Goal: Task Accomplishment & Management: Complete application form

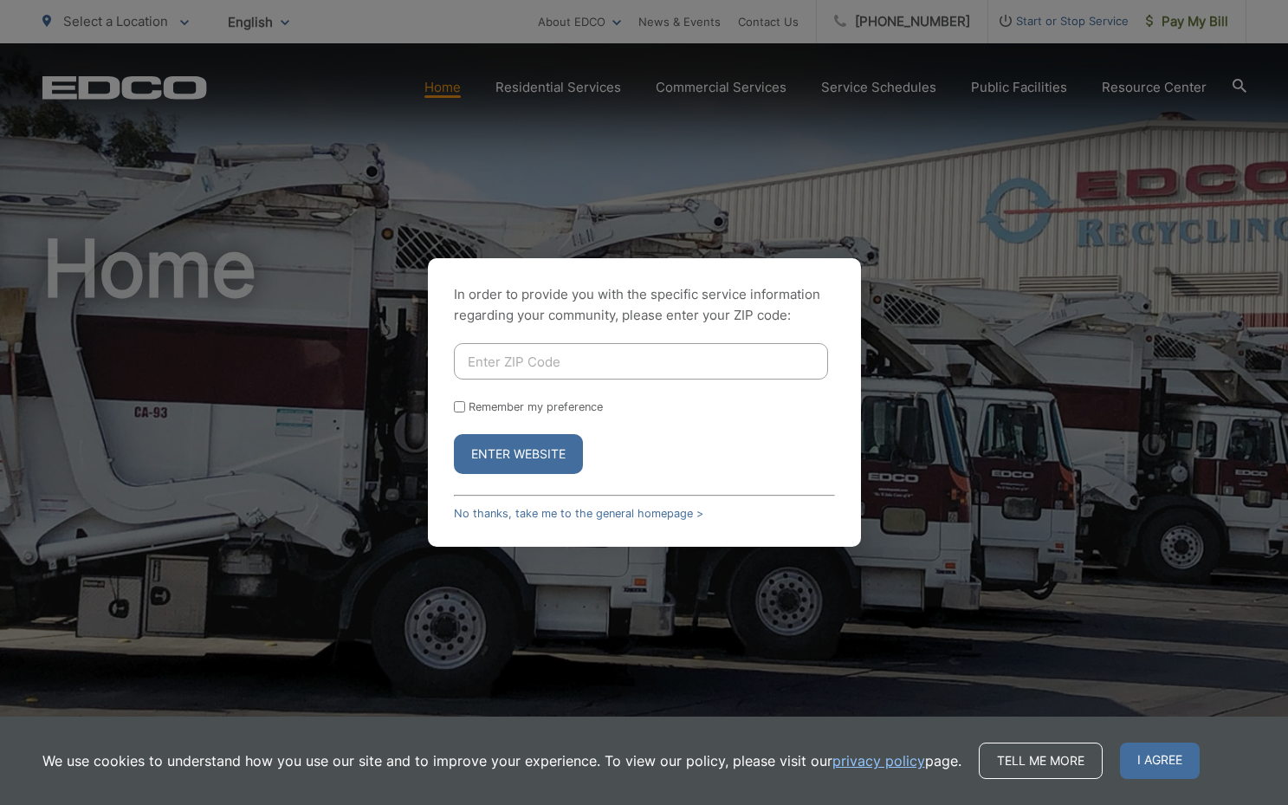
click at [547, 362] on input "Enter ZIP Code" at bounding box center [641, 361] width 374 height 36
type input "92801"
click at [458, 411] on input "Remember my preference" at bounding box center [459, 406] width 11 height 11
checkbox input "true"
click at [481, 441] on button "Enter Website" at bounding box center [518, 454] width 129 height 40
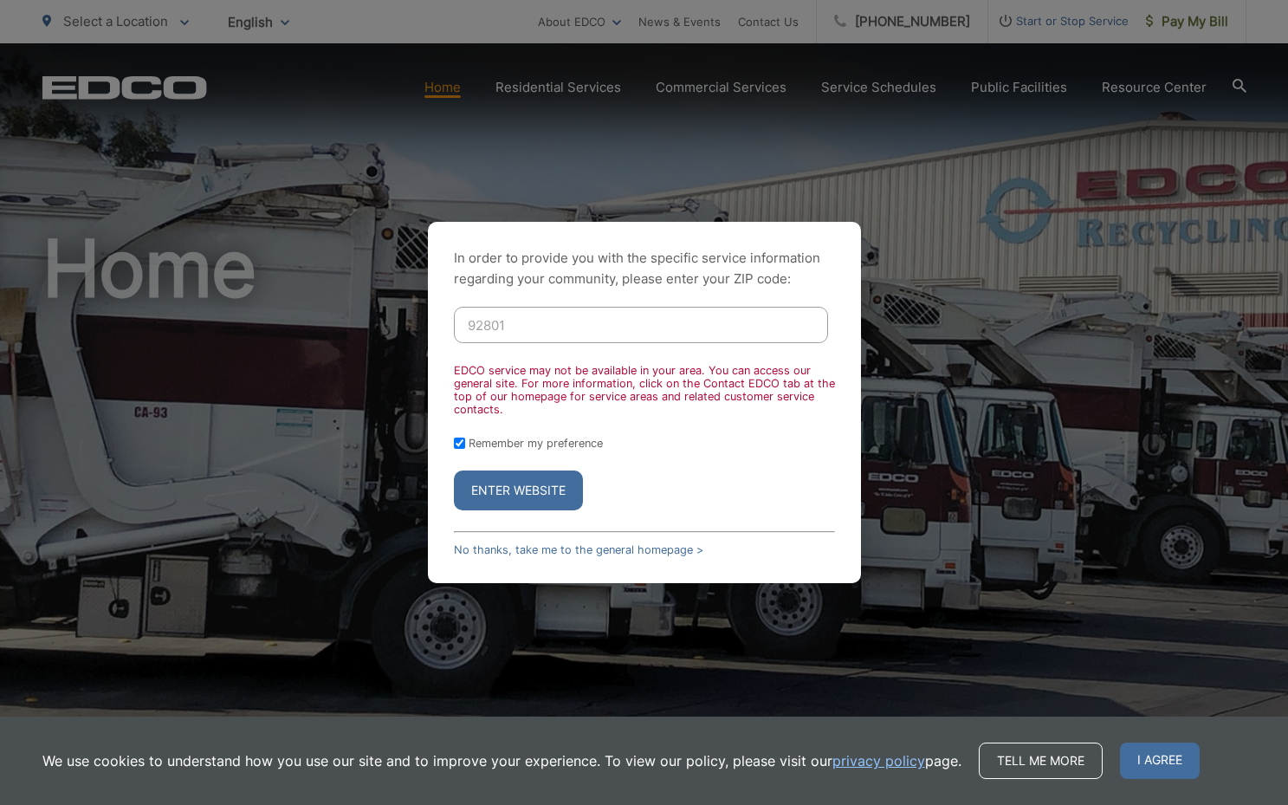
click at [492, 483] on button "Enter Website" at bounding box center [518, 490] width 129 height 40
click at [499, 490] on button "Enter Website" at bounding box center [518, 490] width 129 height 40
click at [622, 544] on link "No thanks, take me to the general homepage >" at bounding box center [578, 549] width 249 height 13
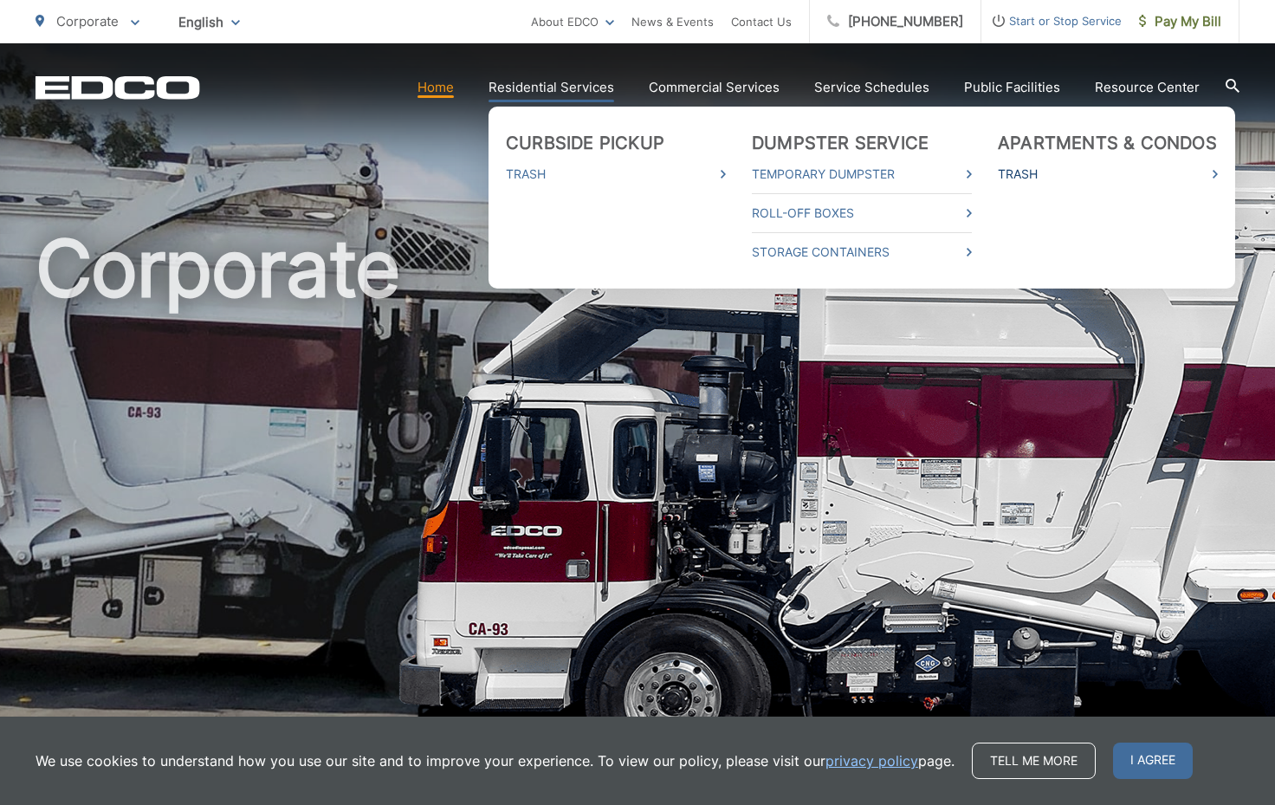
click at [1111, 171] on link "Trash" at bounding box center [1108, 174] width 220 height 21
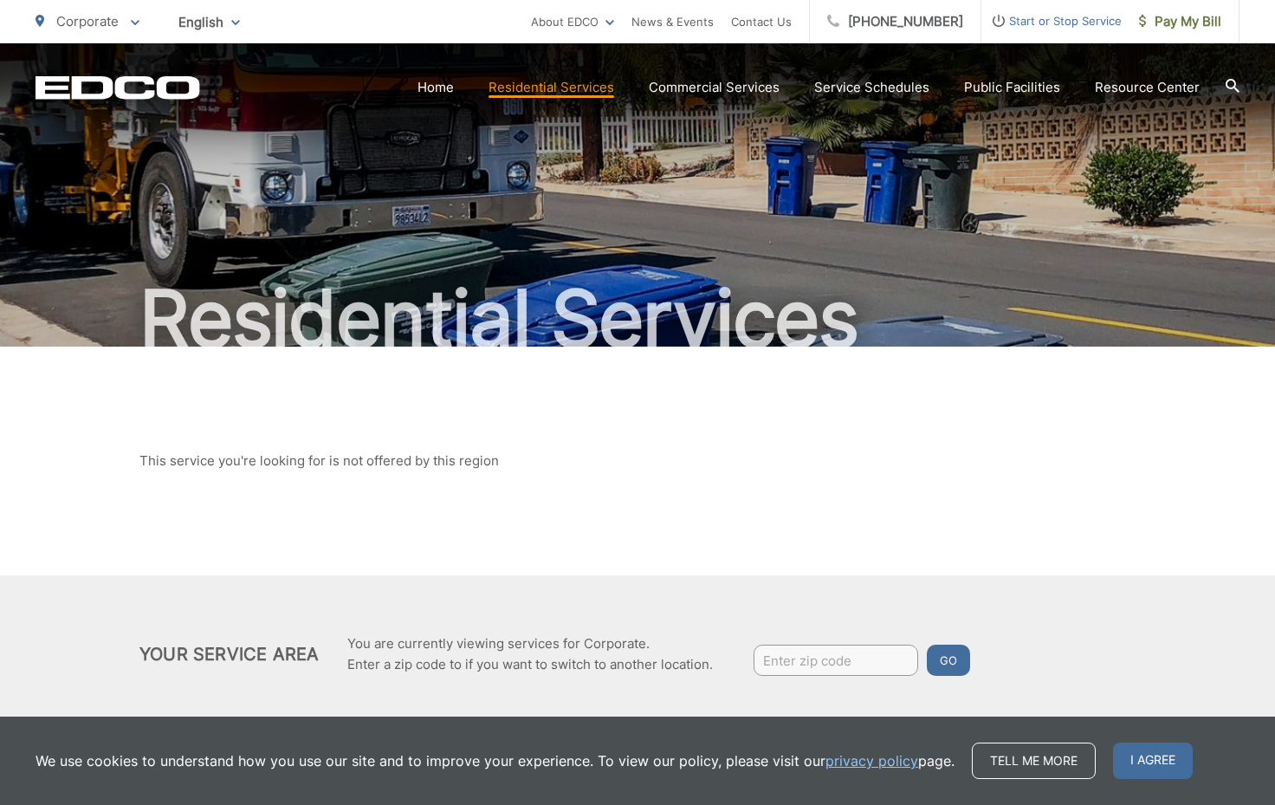
click at [818, 666] on input "Enter zip code" at bounding box center [835, 659] width 165 height 31
type input "92801"
click at [960, 651] on button "Go" at bounding box center [948, 659] width 43 height 31
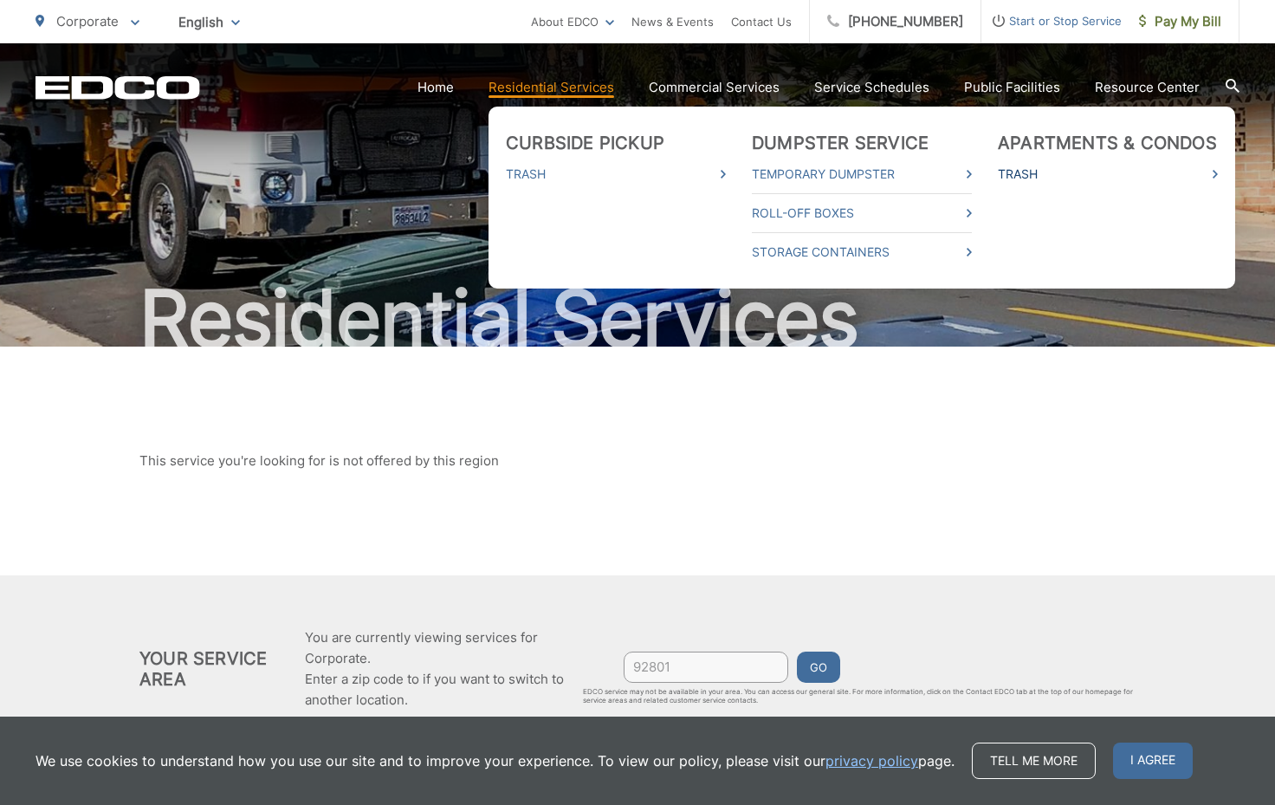
click at [1070, 169] on link "Trash" at bounding box center [1108, 174] width 220 height 21
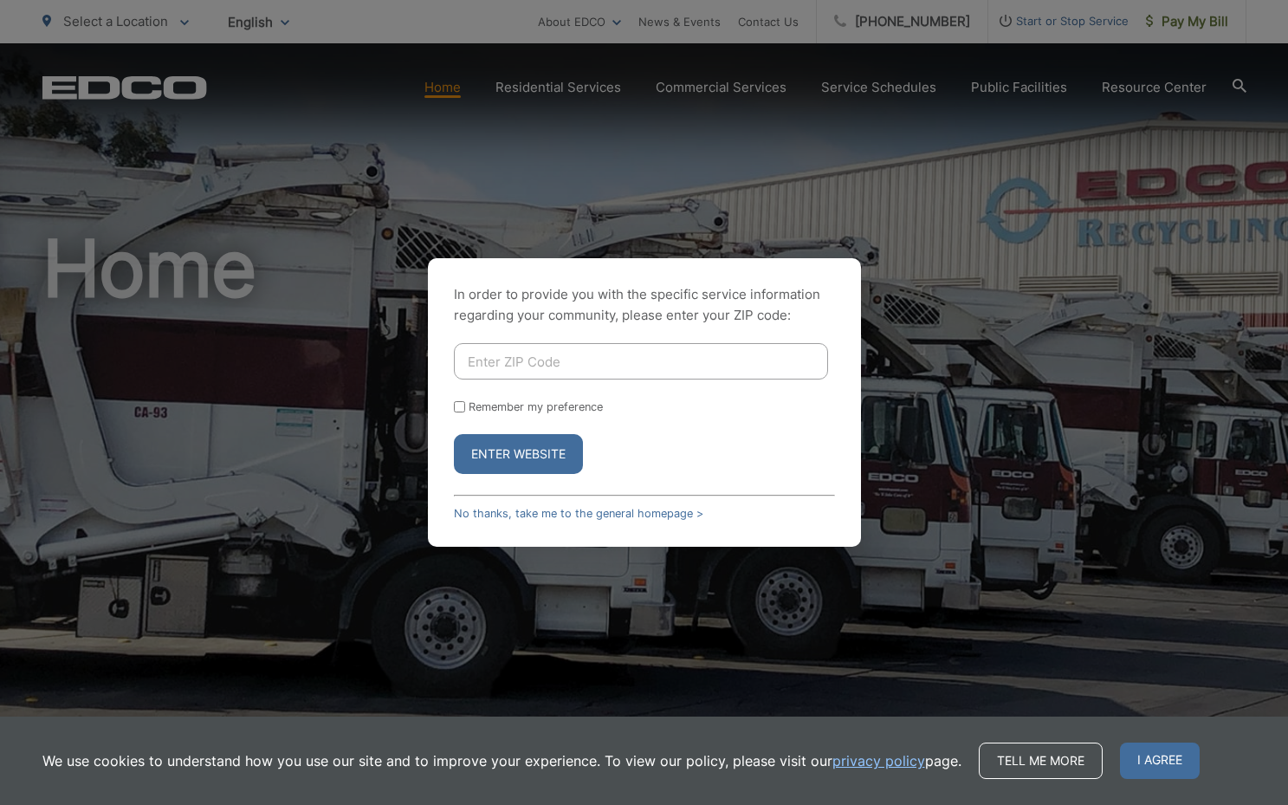
click at [571, 361] on input "Enter ZIP Code" at bounding box center [641, 361] width 374 height 36
type input "92801"
click at [519, 444] on button "Enter Website" at bounding box center [518, 454] width 129 height 40
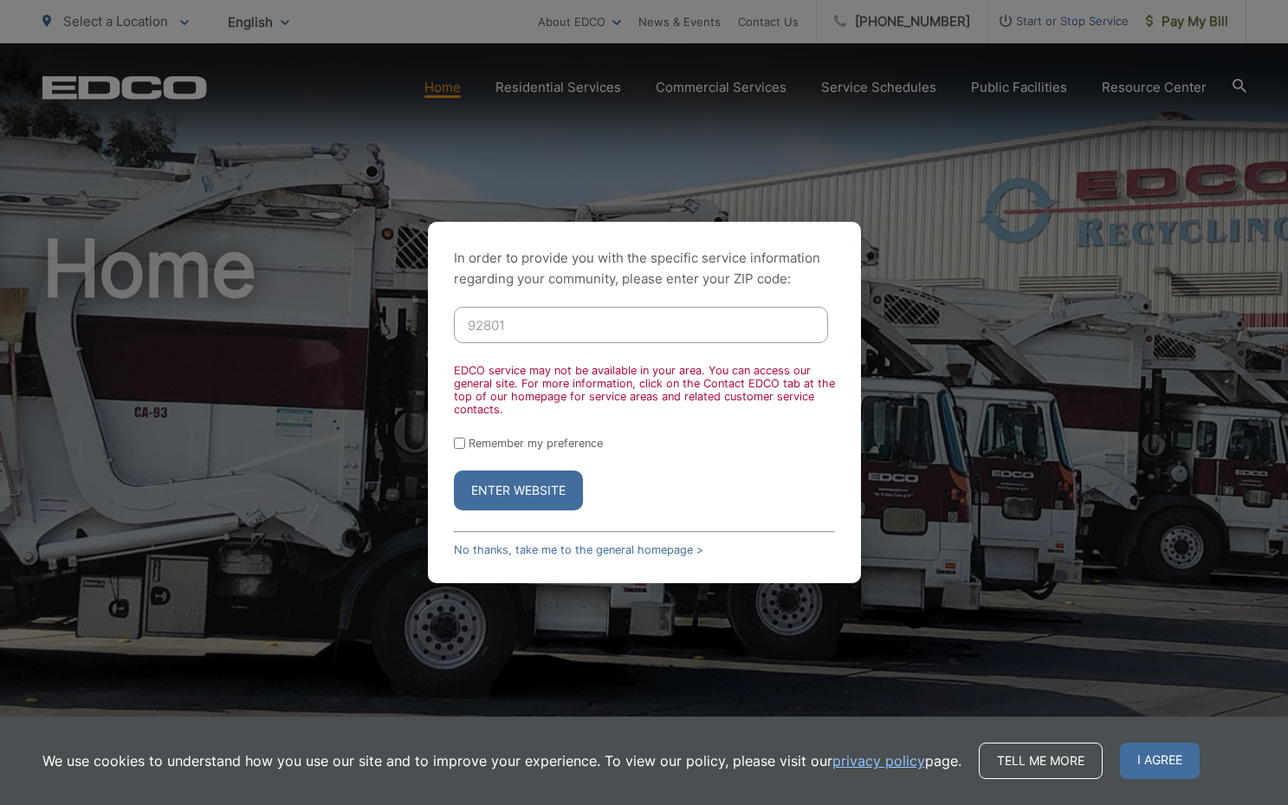
click at [888, 258] on div "In order to provide you with the specific service information regarding your co…" at bounding box center [644, 402] width 1288 height 805
click at [480, 481] on button "Enter Website" at bounding box center [518, 490] width 129 height 40
click at [507, 549] on link "No thanks, take me to the general homepage >" at bounding box center [578, 549] width 249 height 13
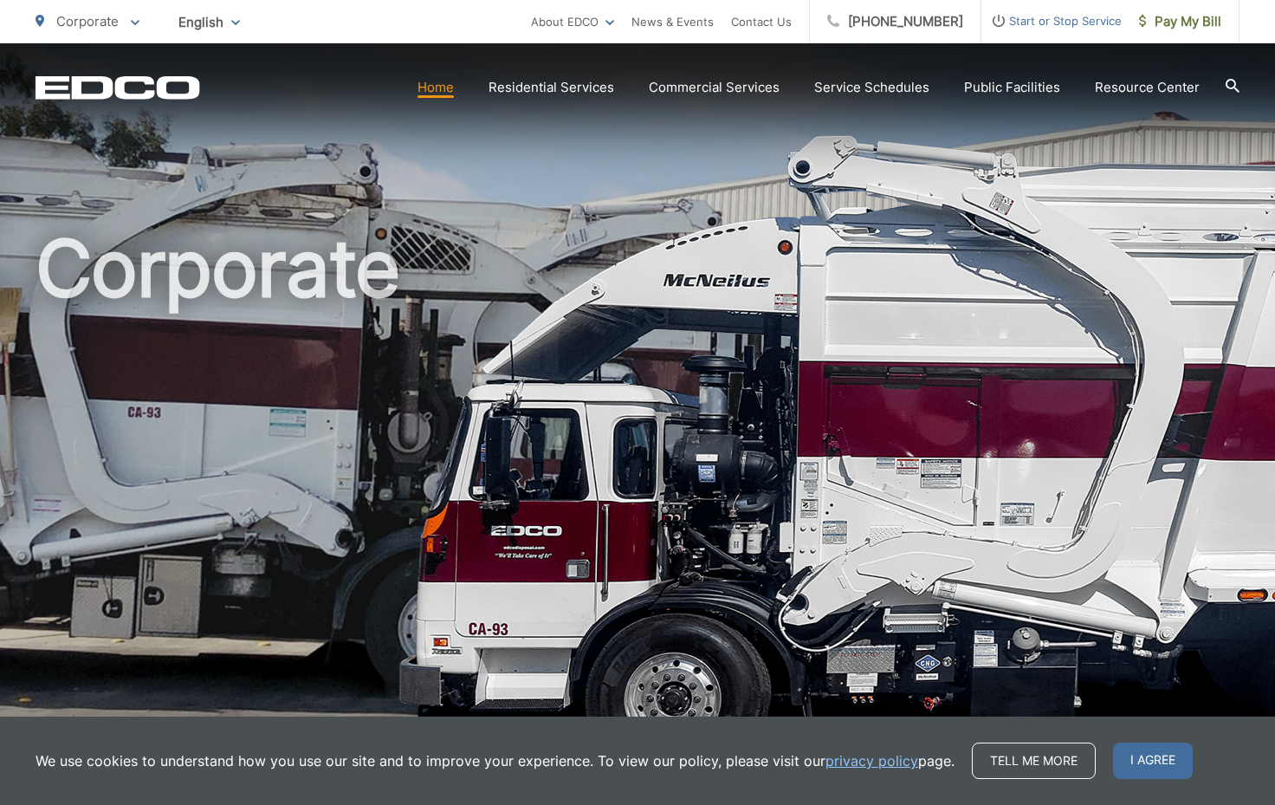
click at [1080, 20] on span "Start or Stop Service" at bounding box center [1051, 20] width 140 height 21
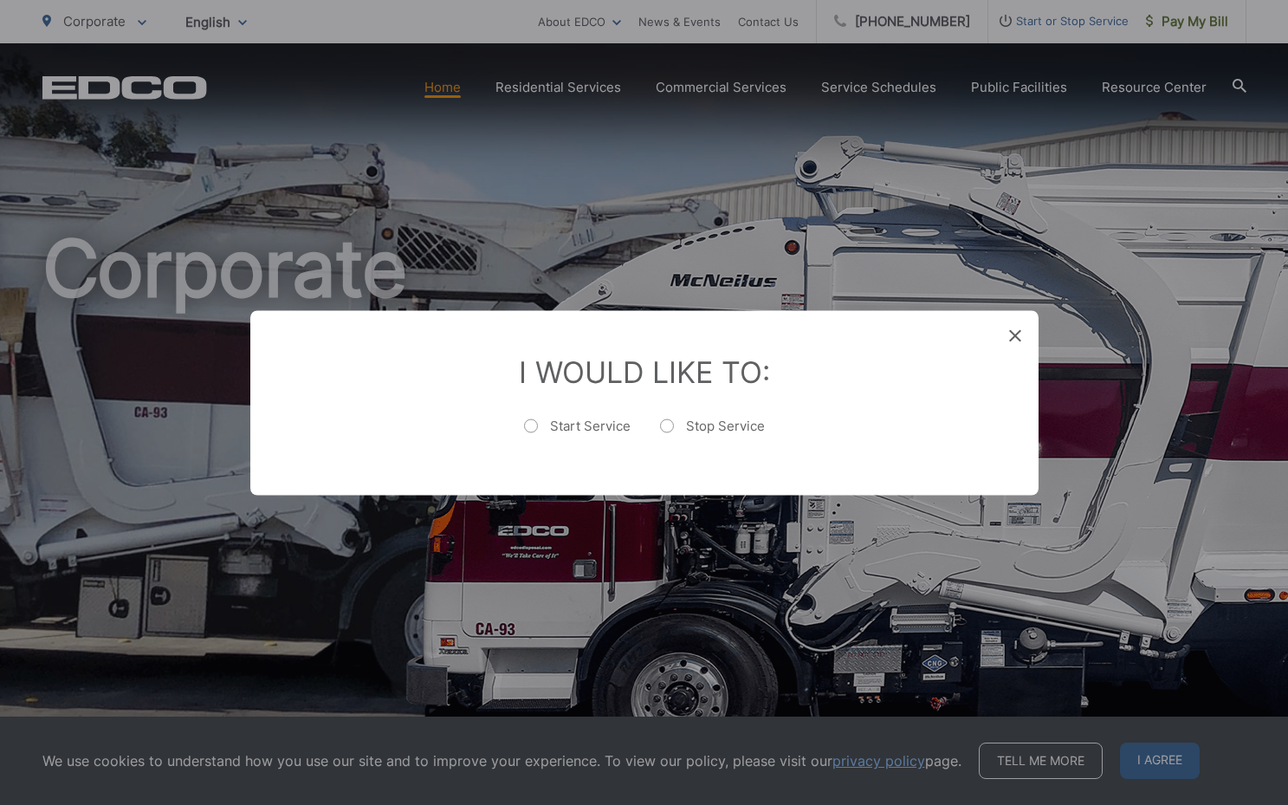
click at [668, 428] on label "Stop Service" at bounding box center [712, 434] width 105 height 35
radio input "true"
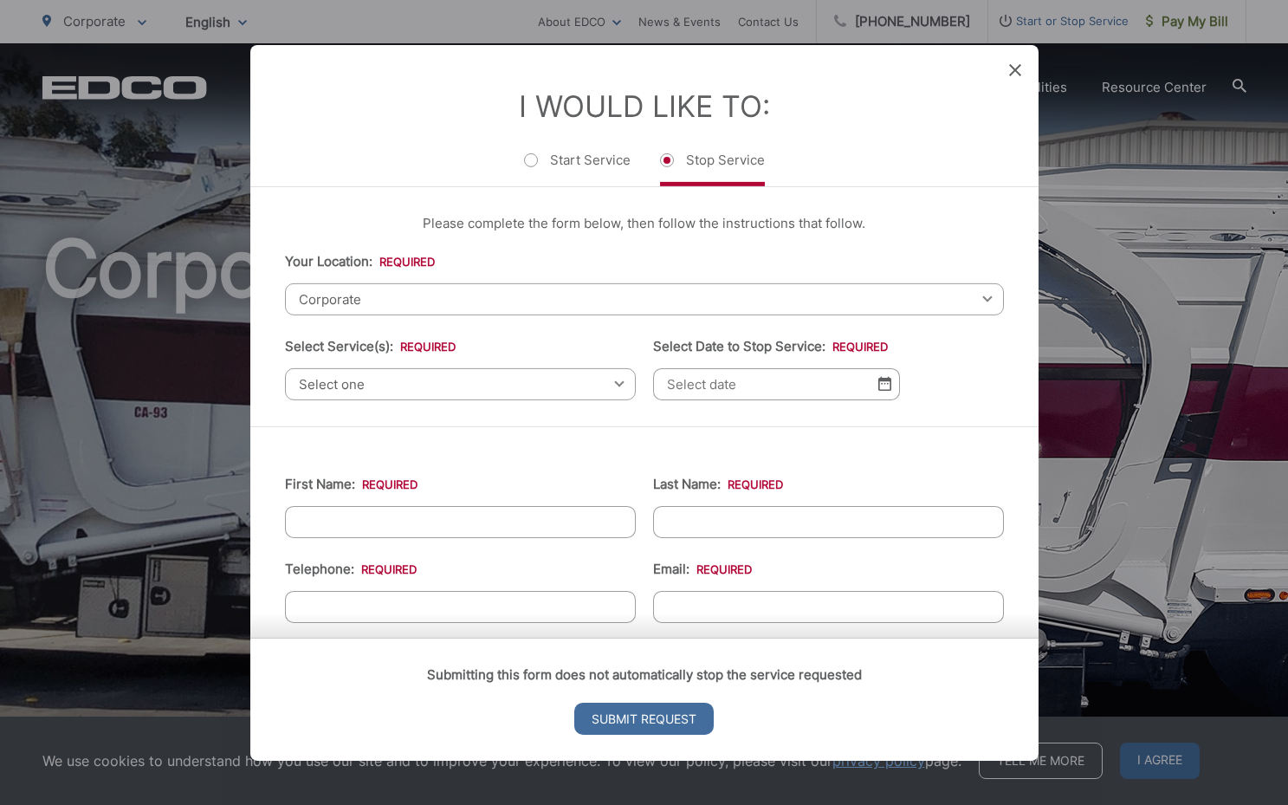
click at [969, 305] on span "Corporate" at bounding box center [644, 298] width 719 height 32
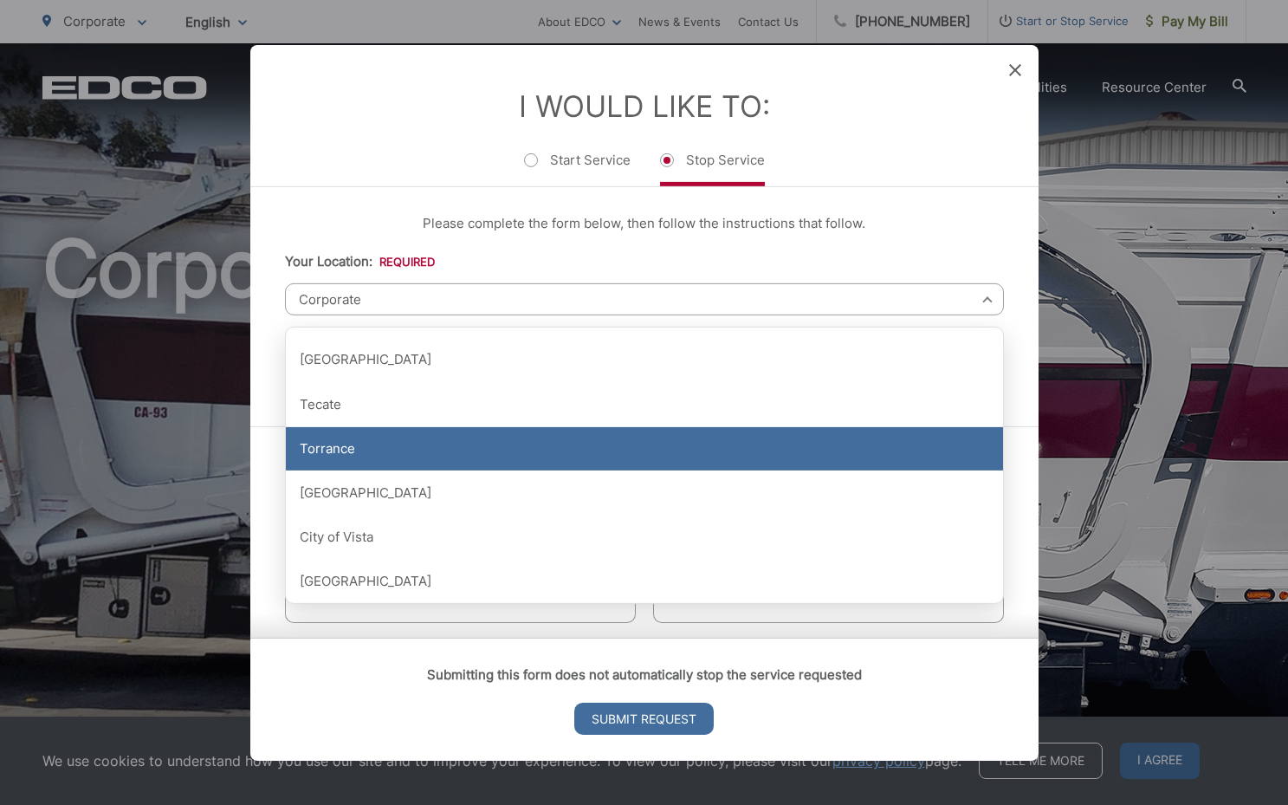
scroll to position [2161, 0]
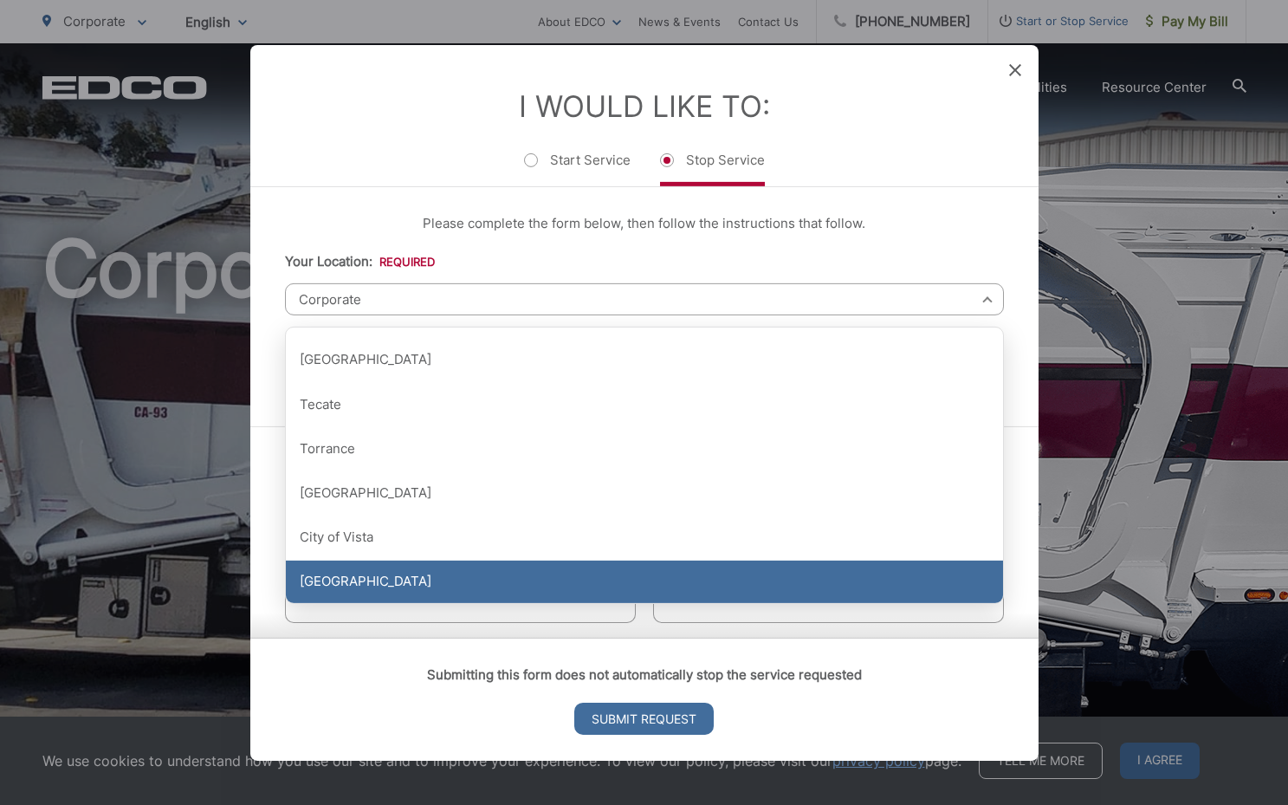
click at [384, 579] on div "[GEOGRAPHIC_DATA]" at bounding box center [644, 581] width 717 height 43
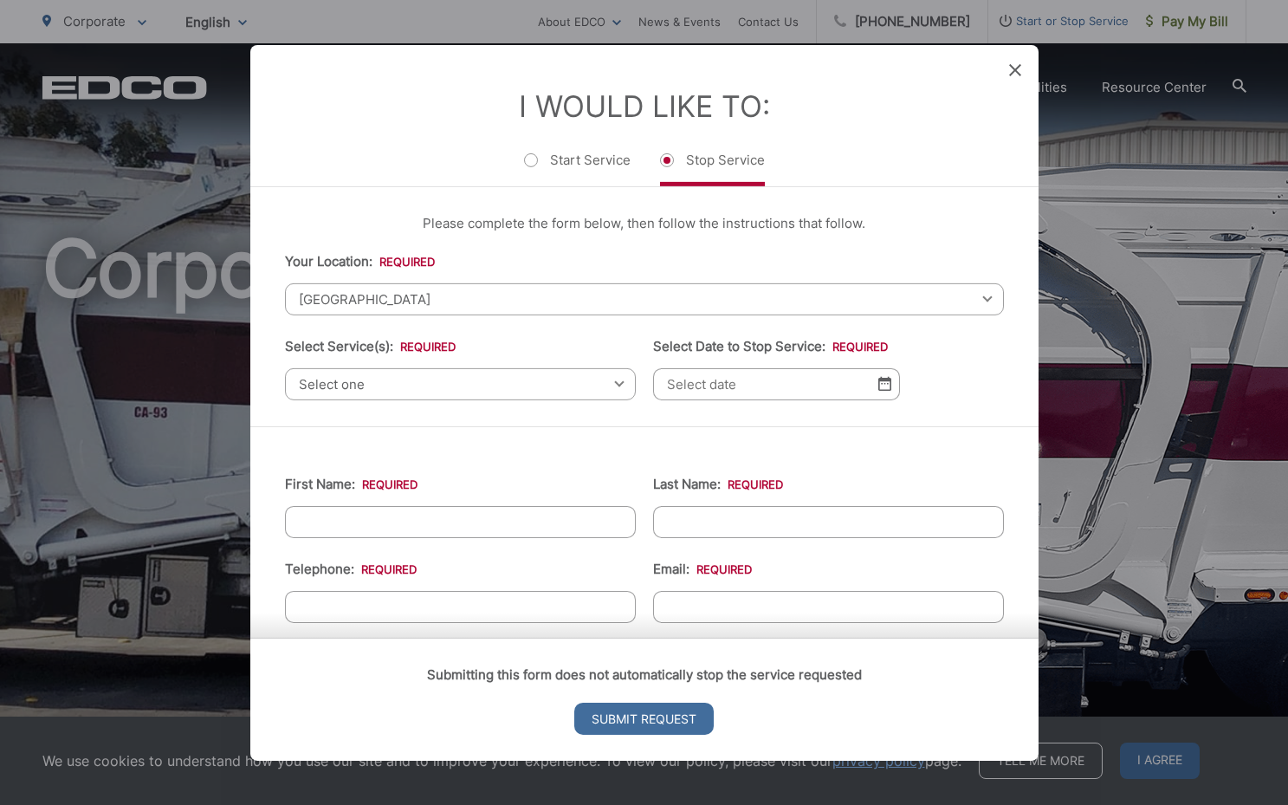
click at [476, 387] on span "Select one" at bounding box center [460, 383] width 351 height 32
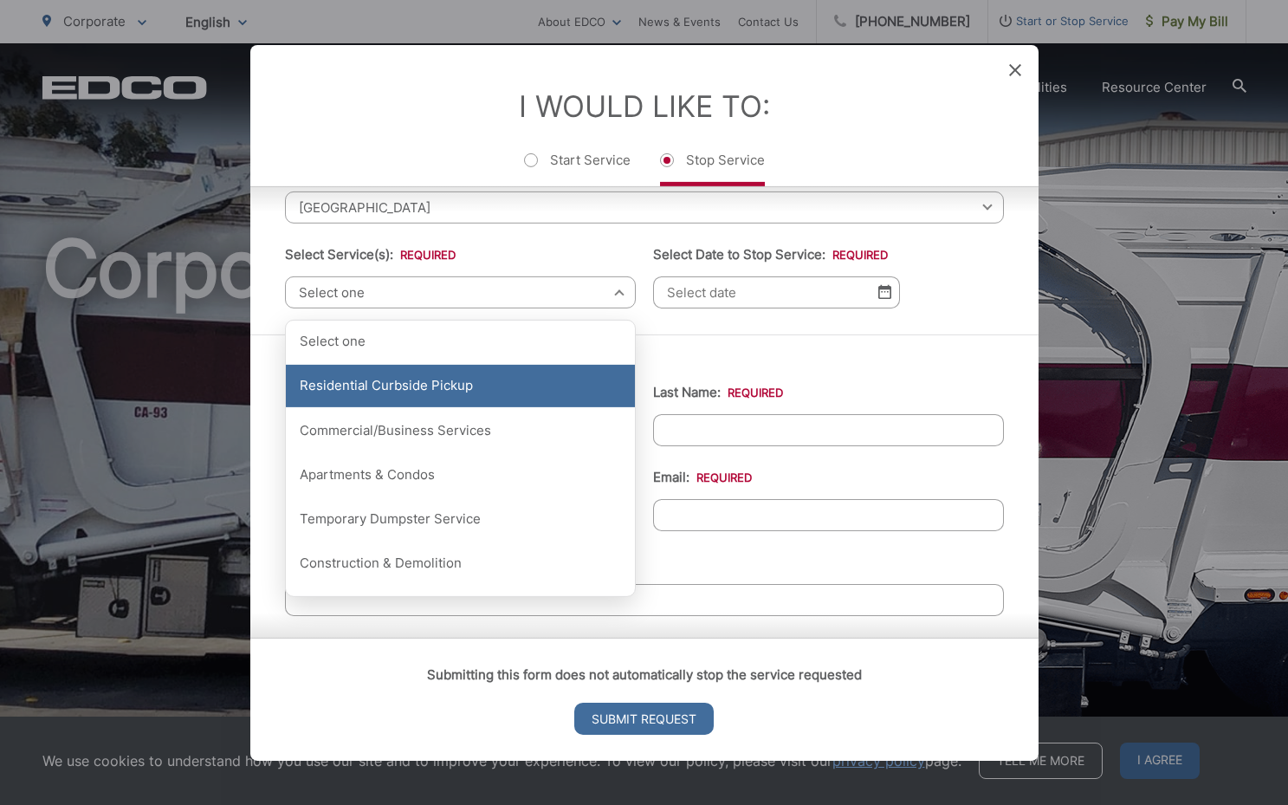
scroll to position [99, 0]
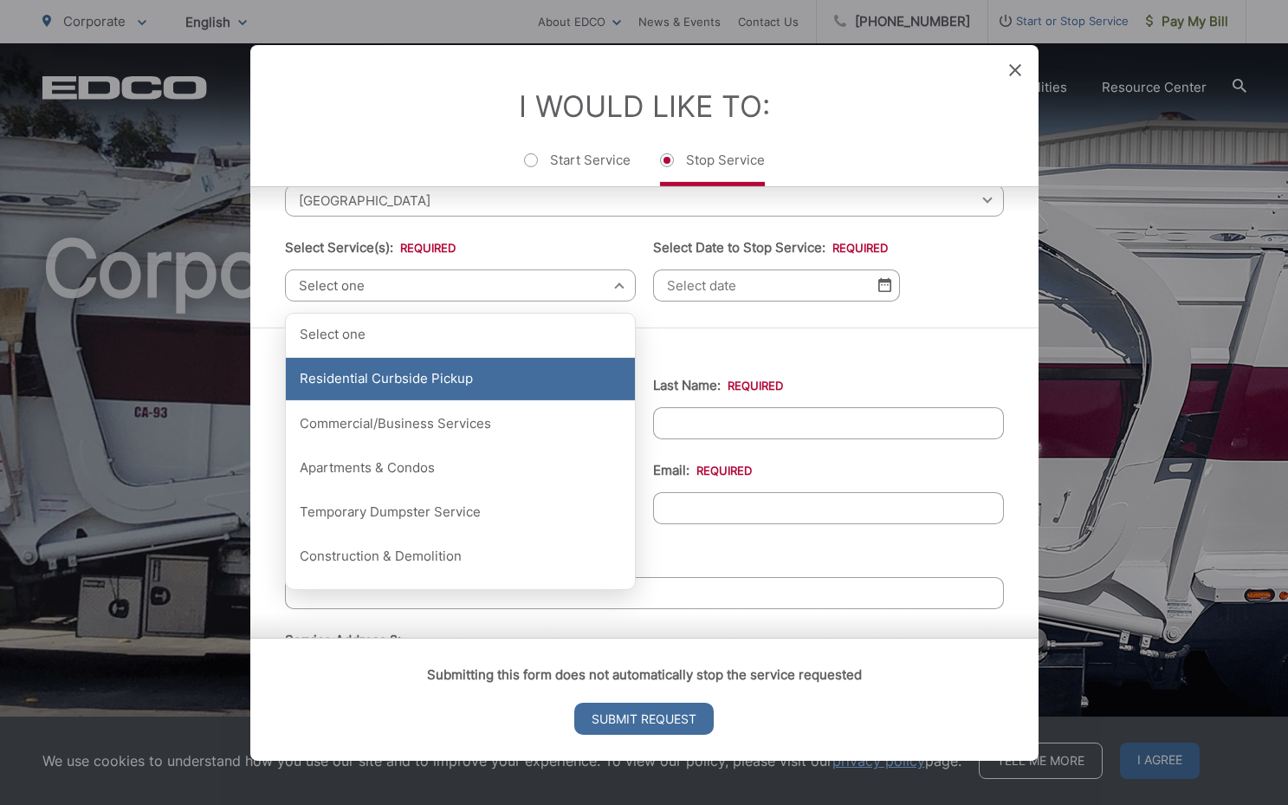
click at [437, 379] on div "Residential Curbside Pickup" at bounding box center [460, 379] width 349 height 43
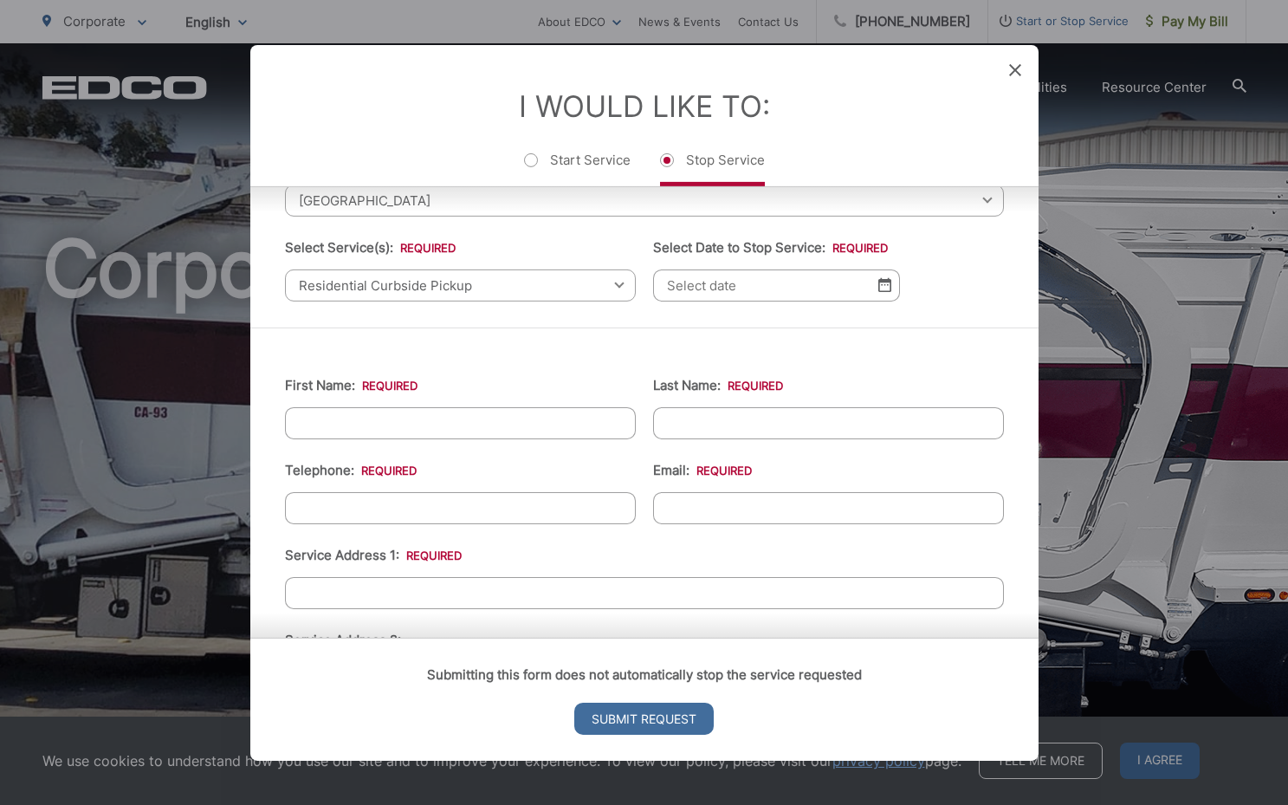
click at [774, 301] on input "Select Date to Stop Service: *" at bounding box center [776, 284] width 247 height 32
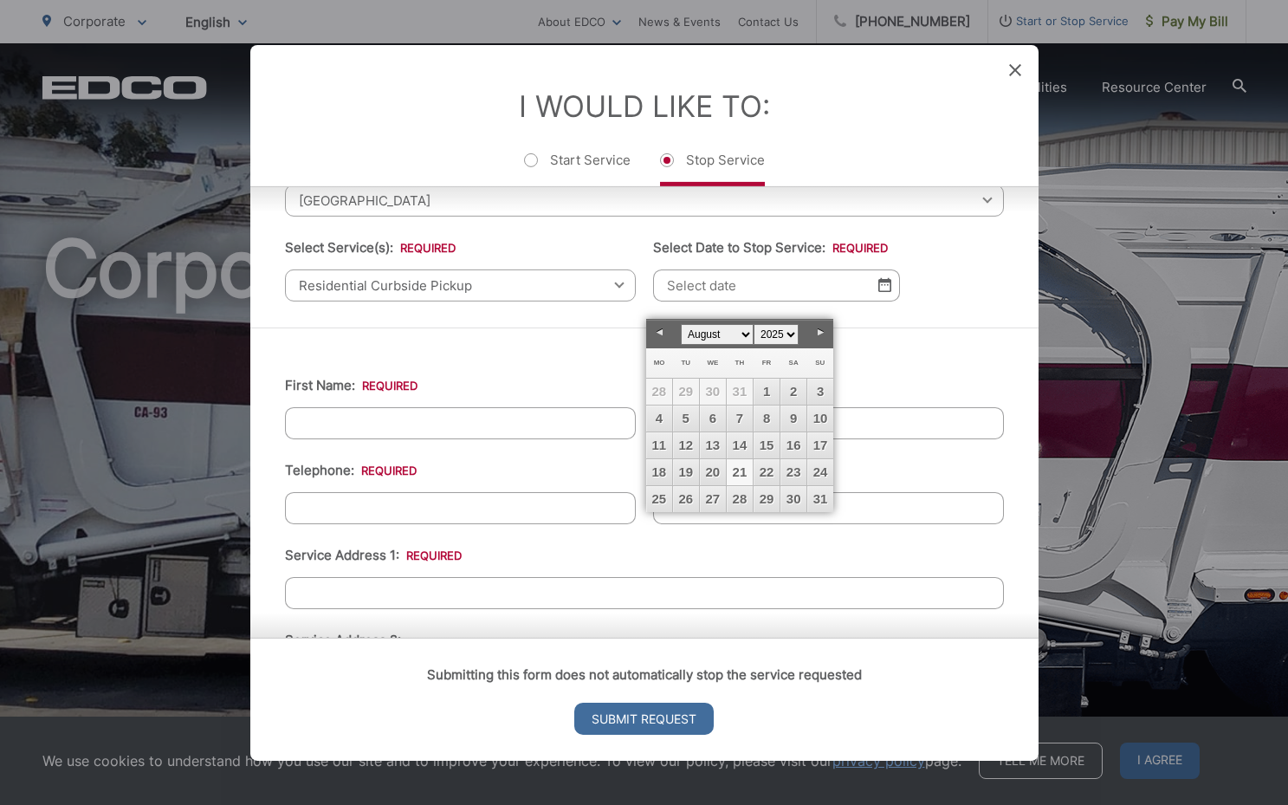
click at [819, 331] on link "Next" at bounding box center [820, 333] width 26 height 26
click at [657, 444] on link "15" at bounding box center [659, 445] width 26 height 26
type input "09/15/2025"
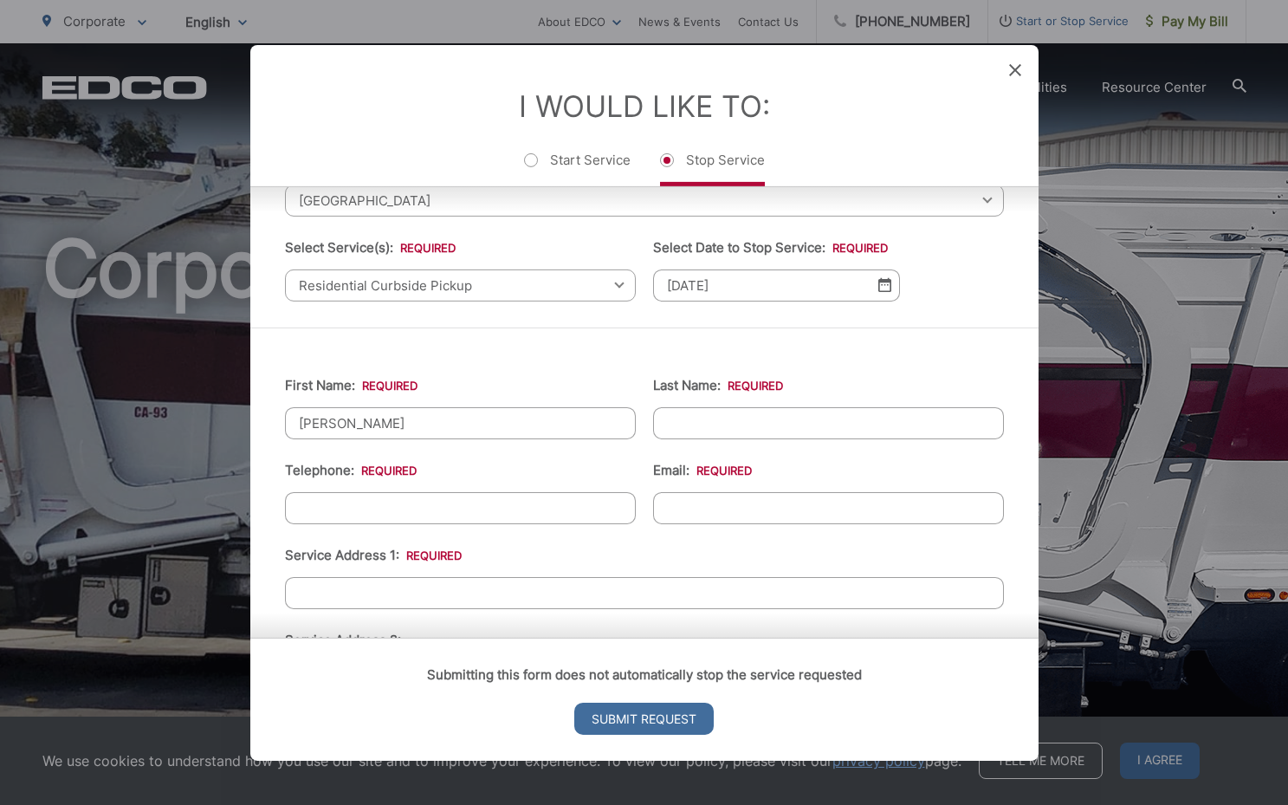
type input "Michael"
type input "Leary"
type input "(215) 317-1071"
type input "mpleary@msn.com"
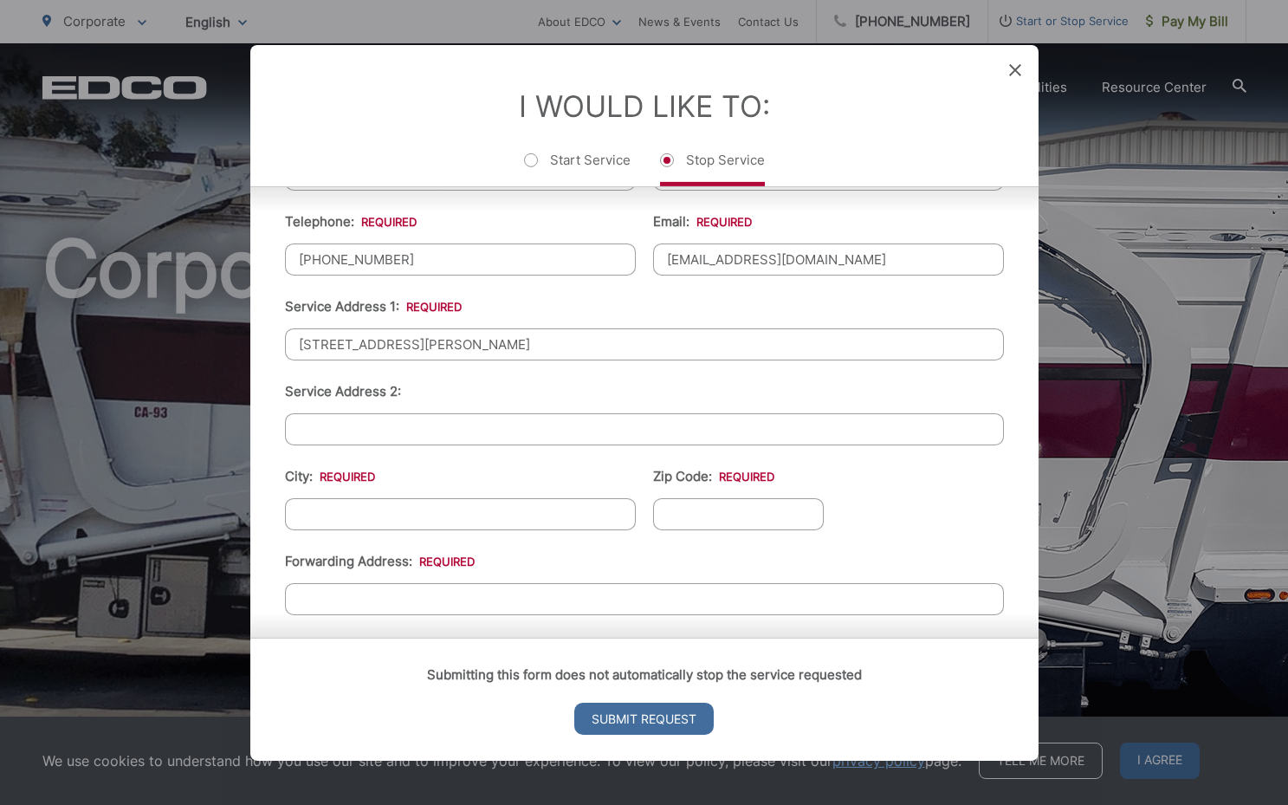
scroll to position [359, 0]
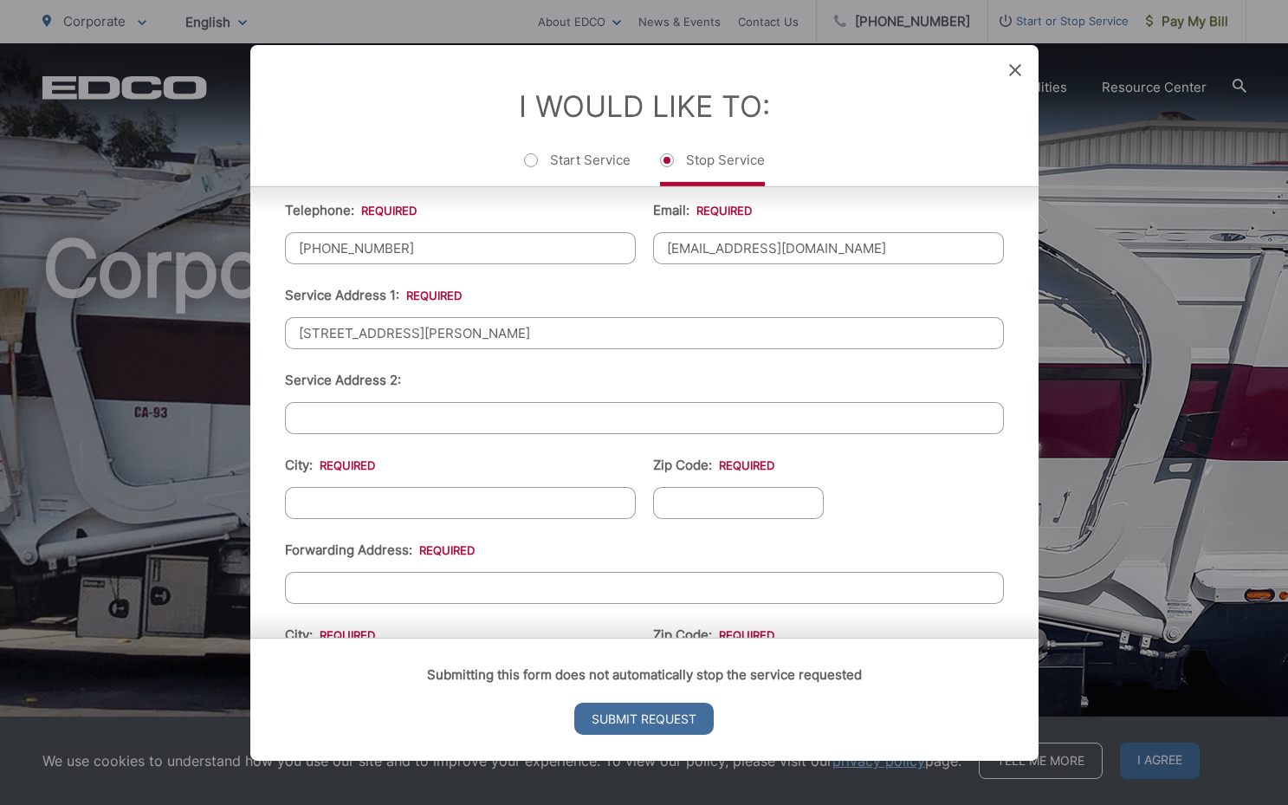
type input "1627 Dawson Drive"
type input "Vista"
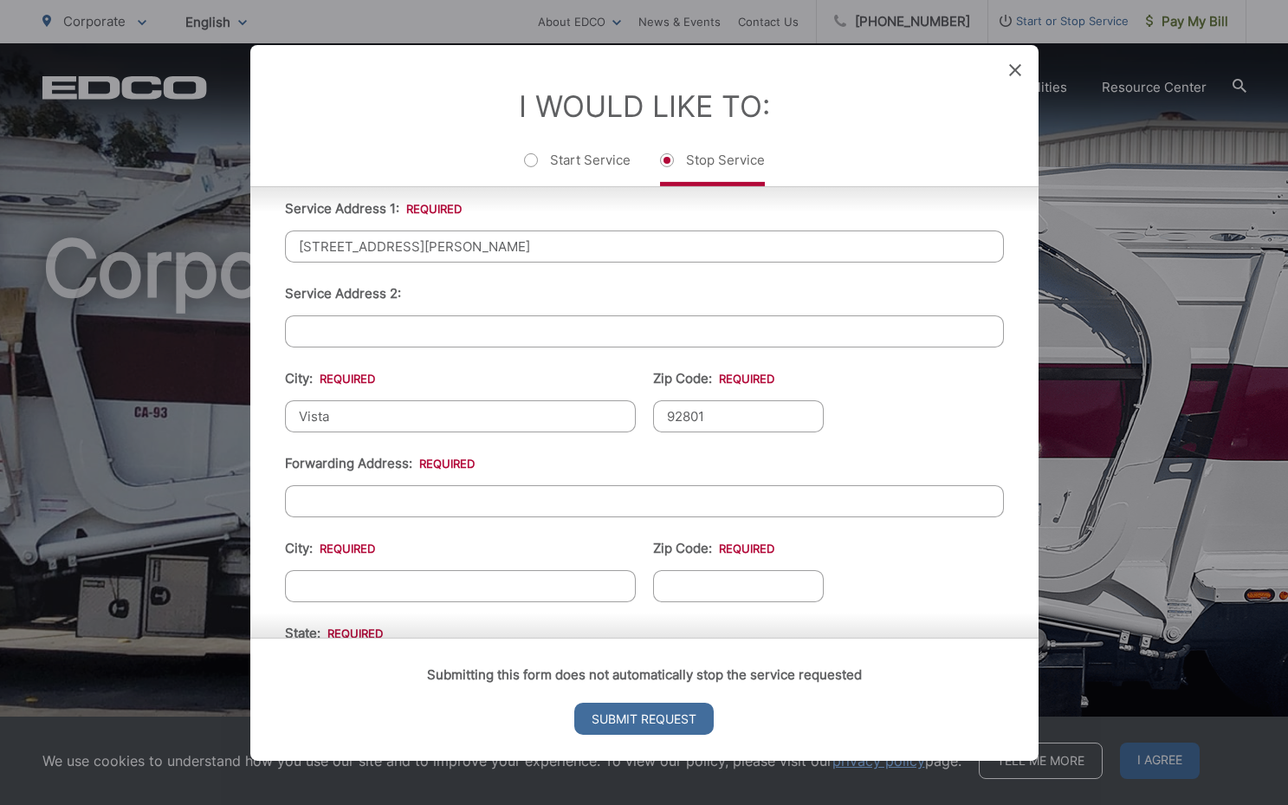
scroll to position [450, 0]
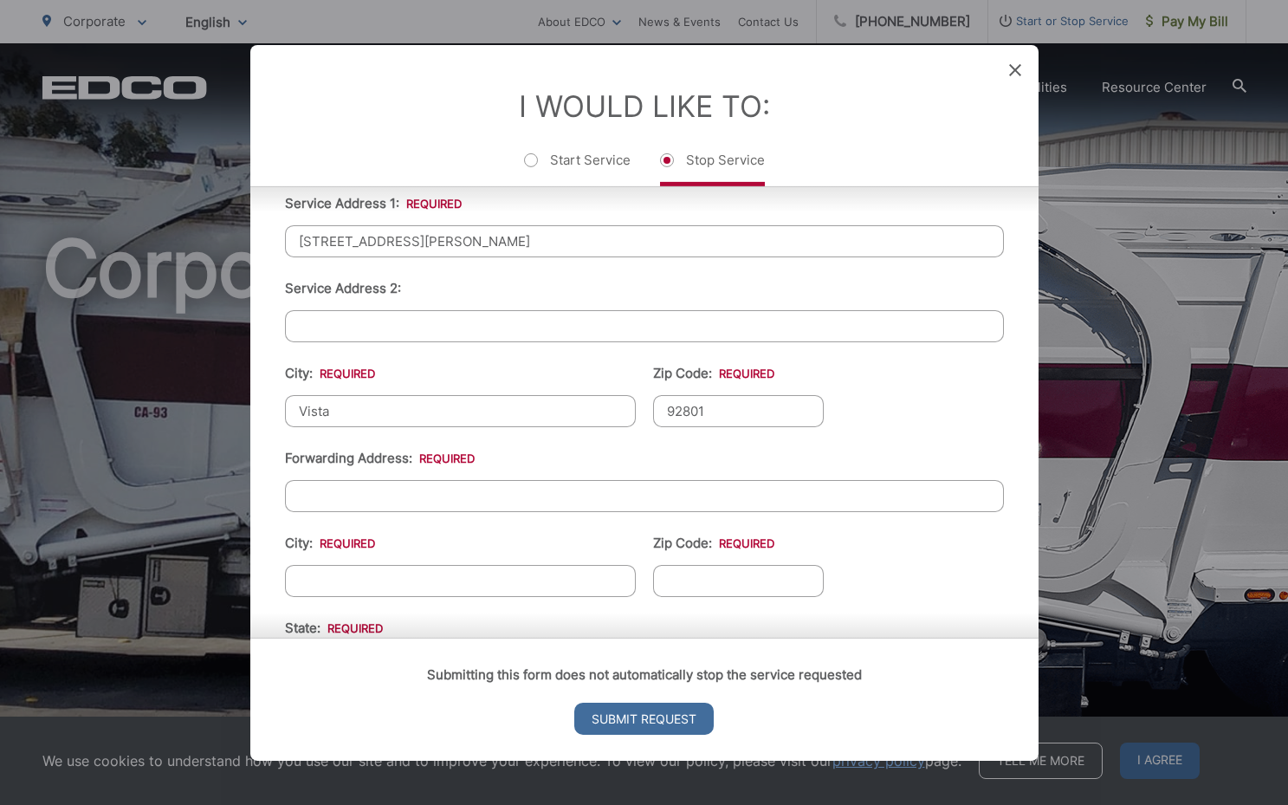
type input "92801"
type input "415 W Nutmeg Street"
type input "[GEOGRAPHIC_DATA]"
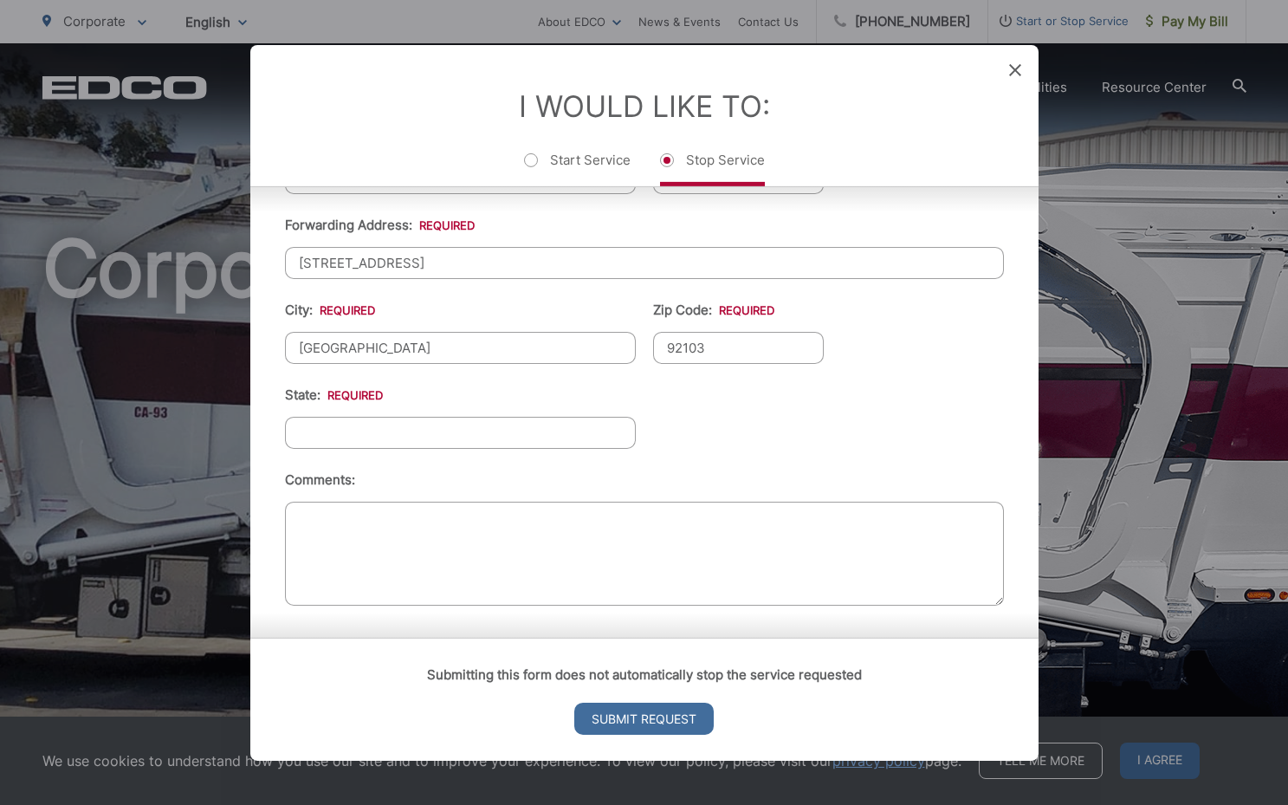
scroll to position [686, 0]
type input "92103"
type input "C"
type input "CA"
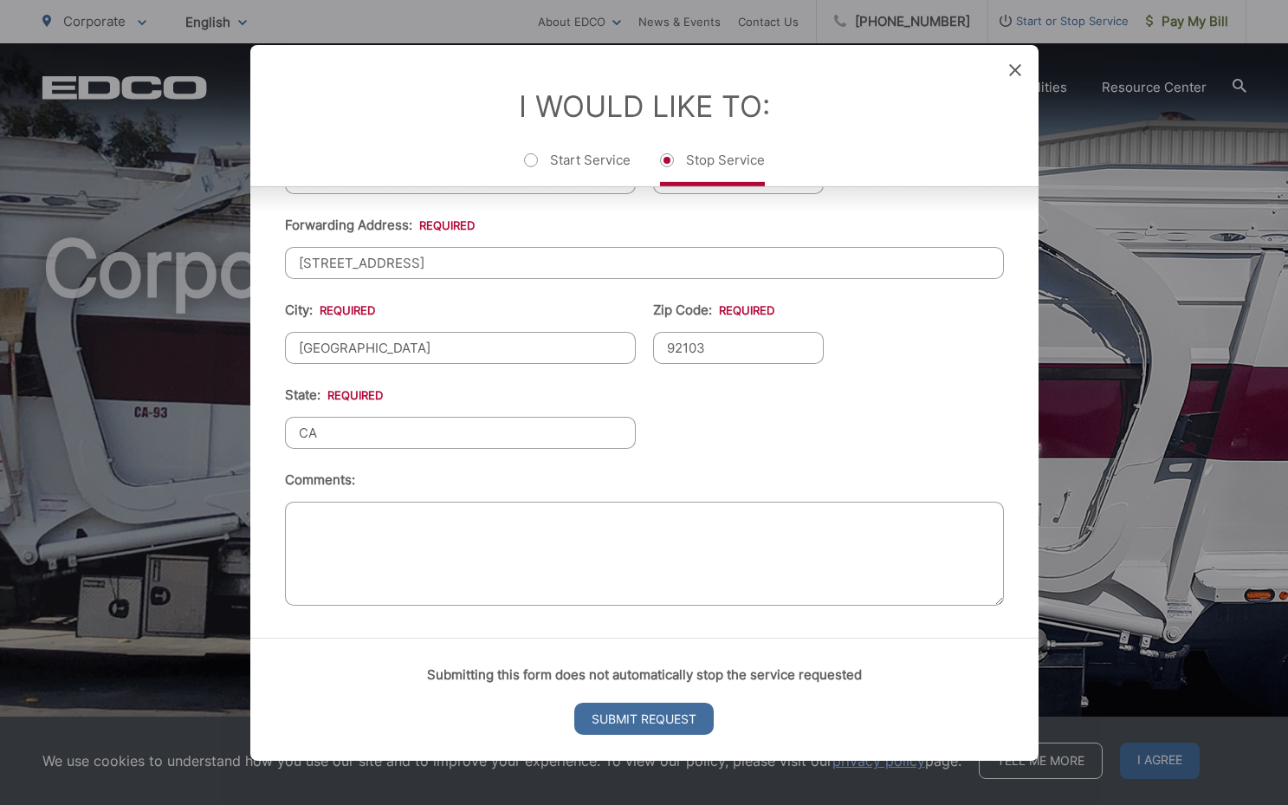
scroll to position [696, 0]
click at [552, 517] on textarea "Comments:" at bounding box center [644, 553] width 719 height 104
type textarea "Moving"
click at [606, 715] on input "Submit Request" at bounding box center [643, 718] width 139 height 32
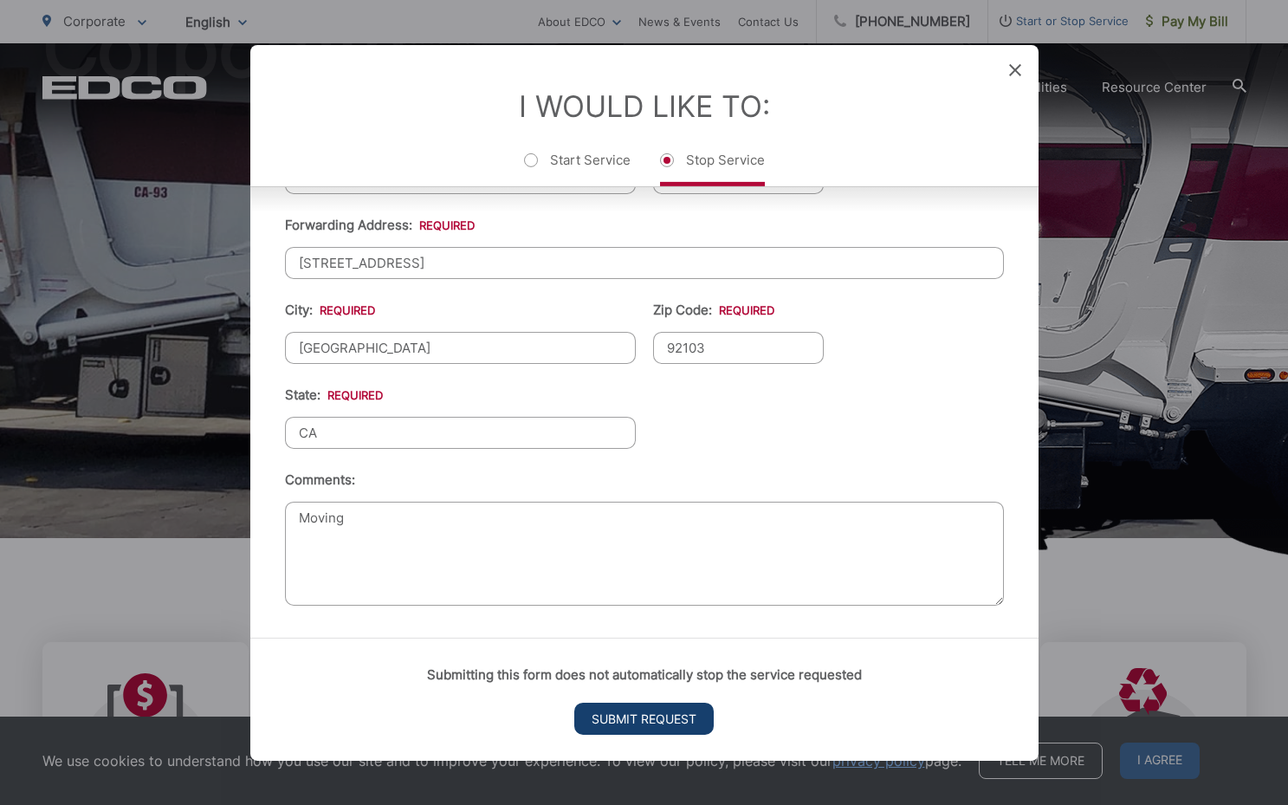
scroll to position [17, 7]
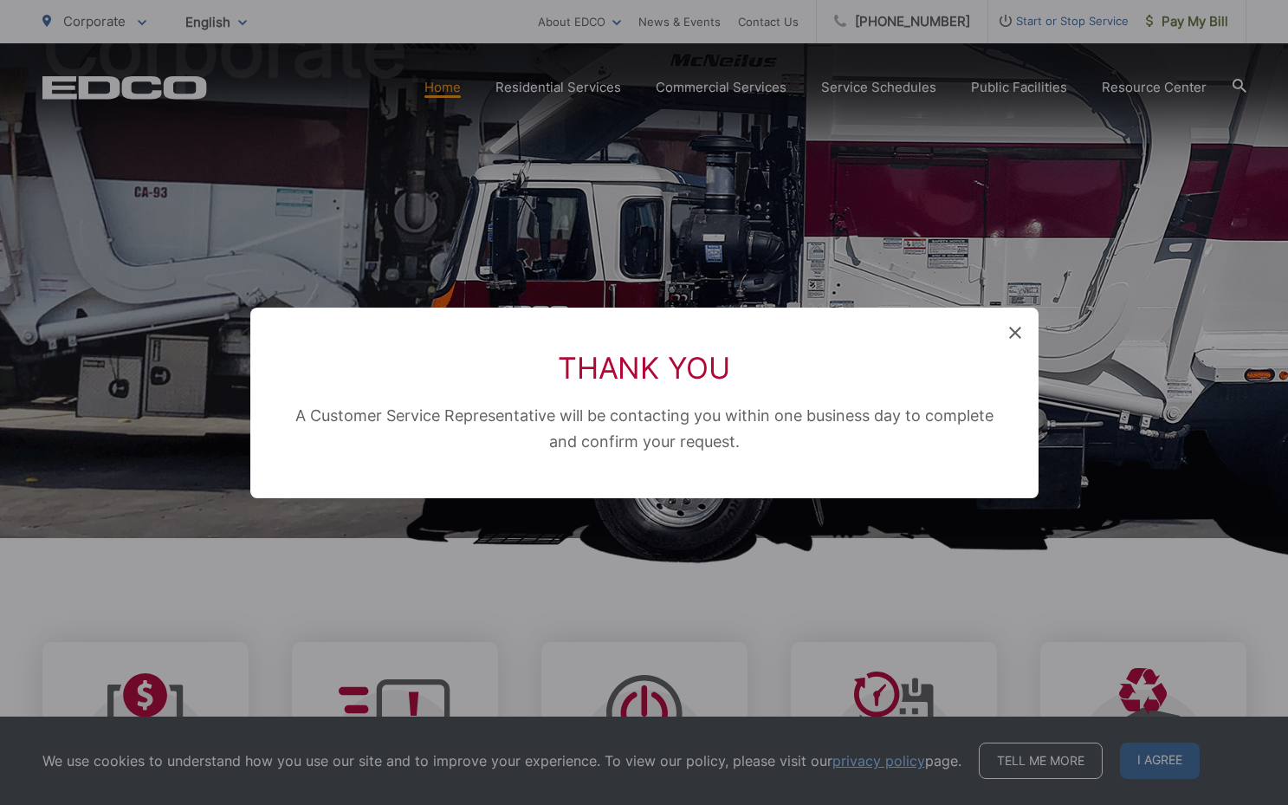
click at [1015, 331] on icon at bounding box center [1015, 333] width 12 height 12
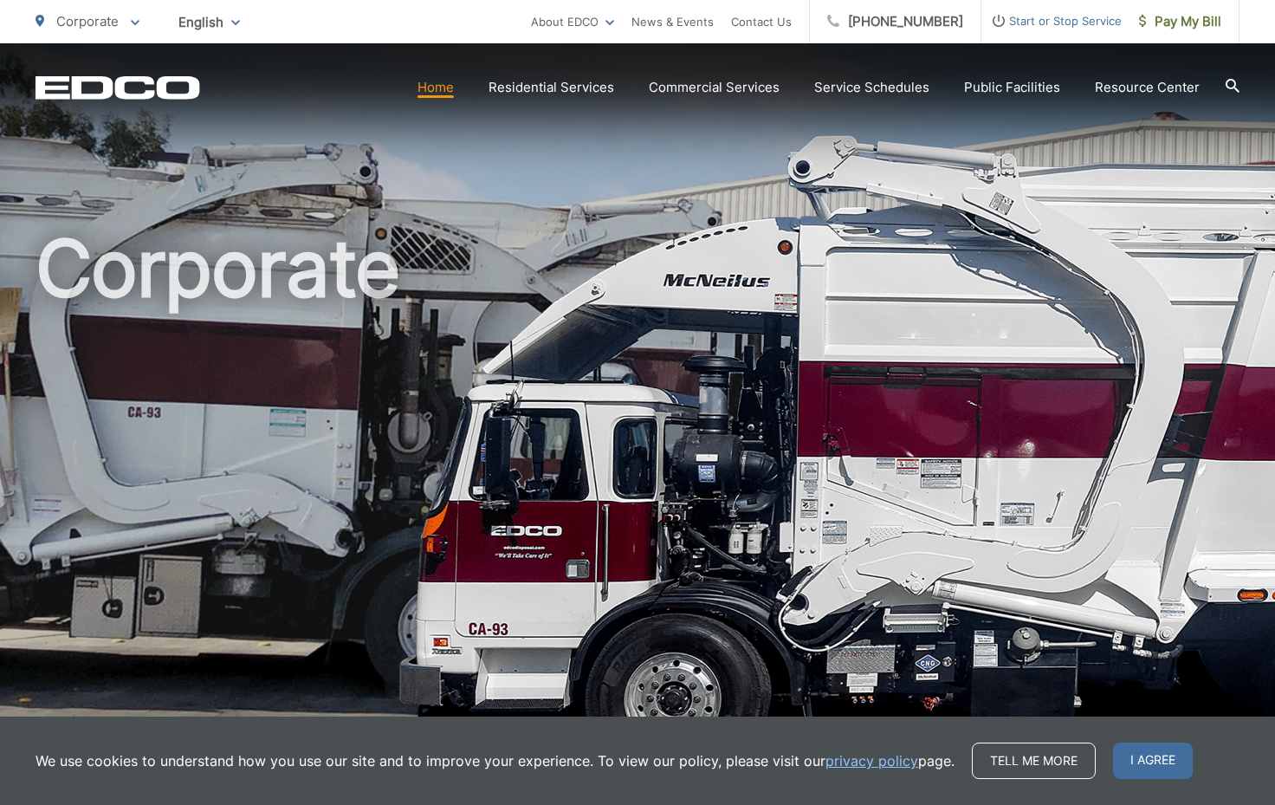
scroll to position [0, 0]
